Goal: Navigation & Orientation: Find specific page/section

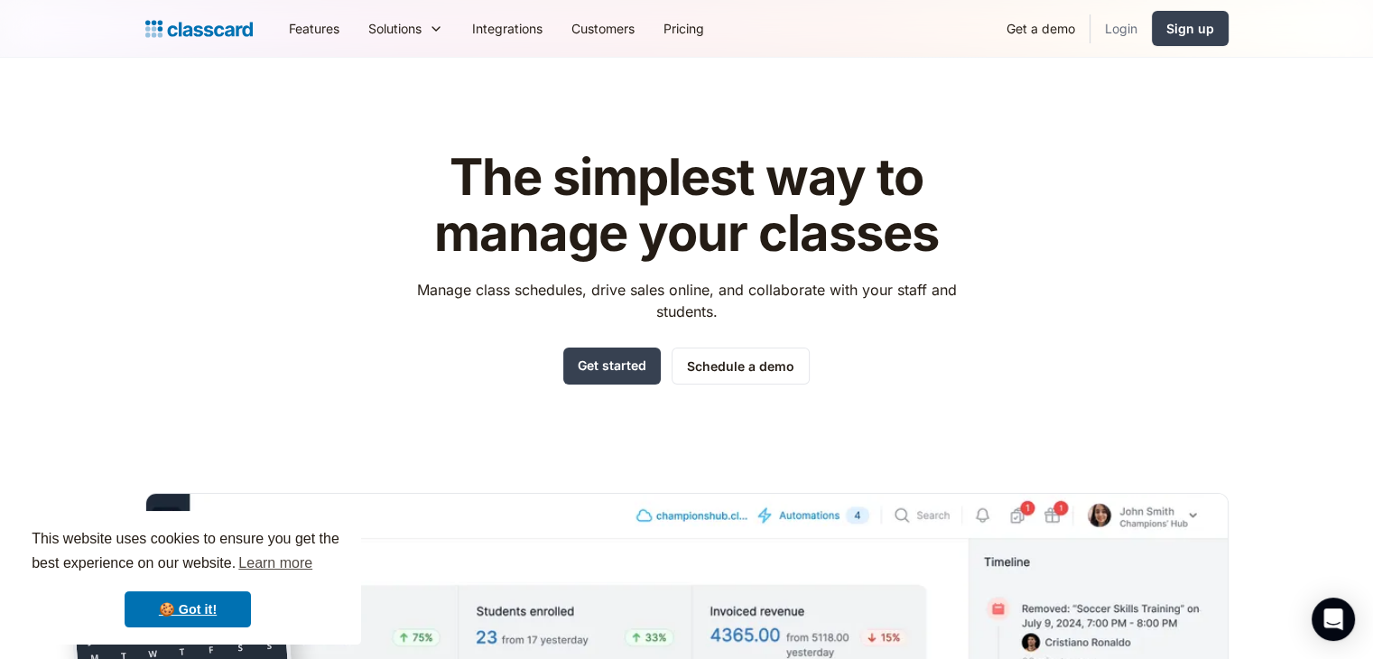
click at [1123, 23] on link "Login" at bounding box center [1120, 28] width 61 height 41
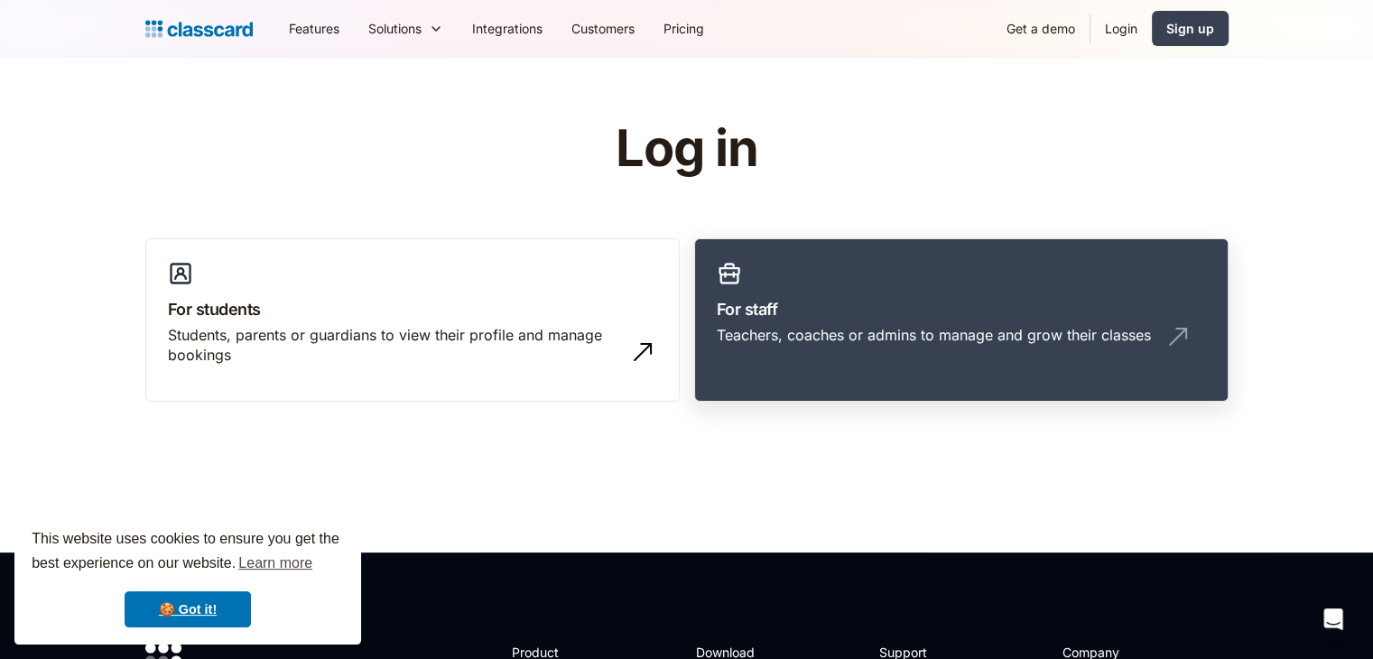
click at [966, 312] on h3 "For staff" at bounding box center [961, 309] width 489 height 24
